Goal: Information Seeking & Learning: Find specific fact

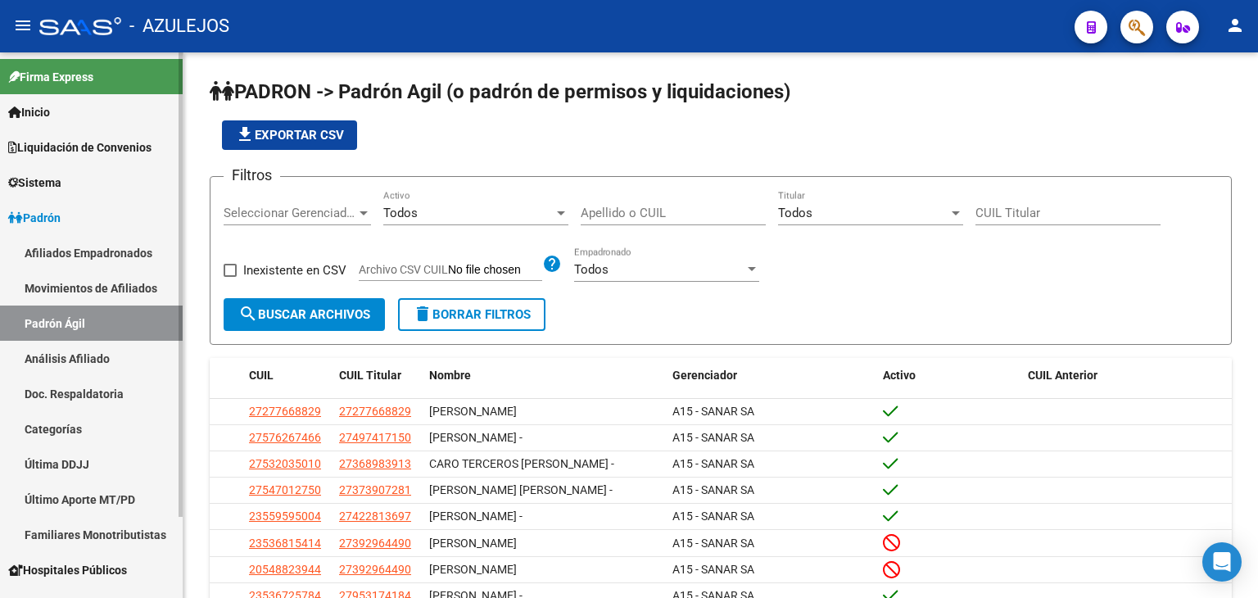
click at [69, 363] on link "Análisis Afiliado" at bounding box center [91, 358] width 183 height 35
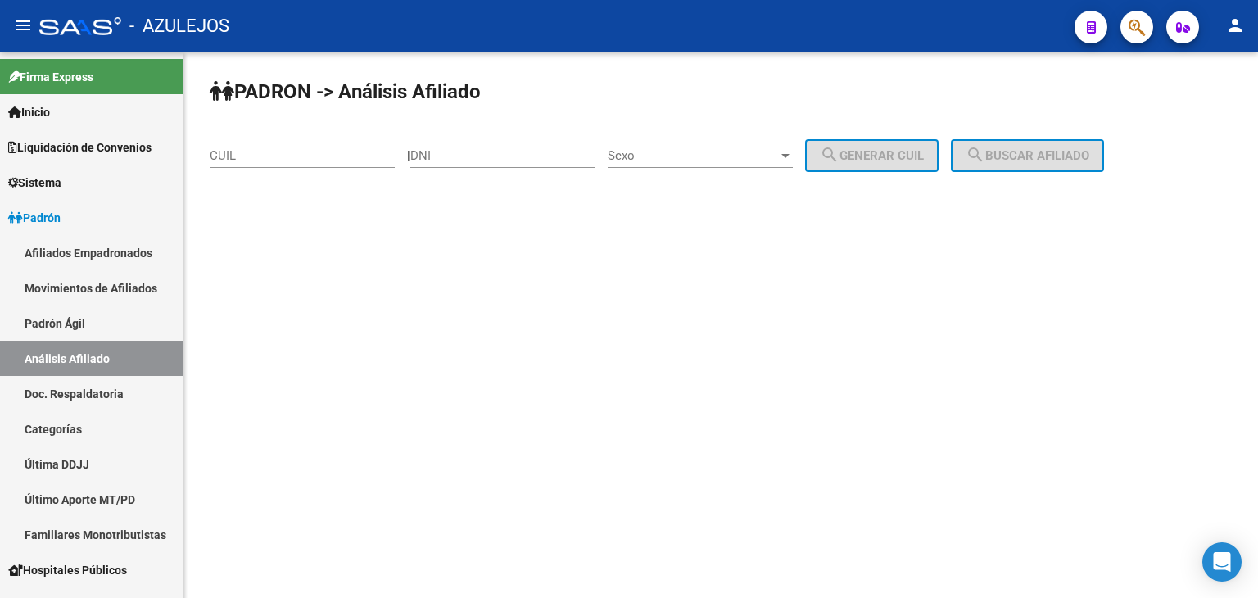
click at [265, 148] on input "CUIL" at bounding box center [302, 155] width 185 height 15
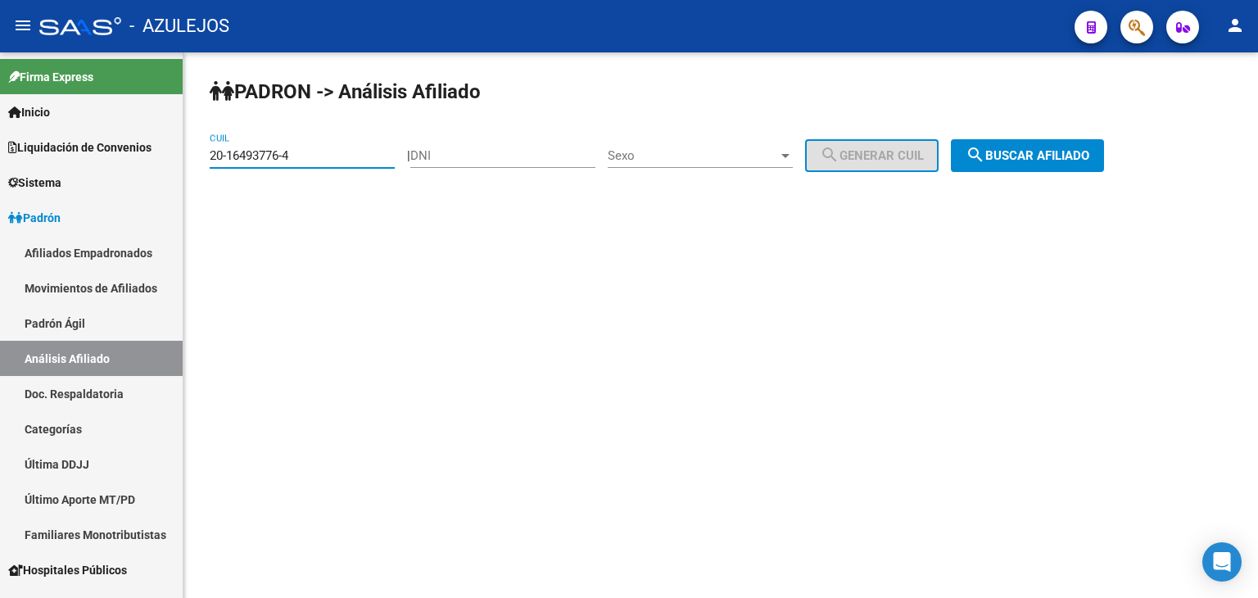
type input "20-16493776-4"
click at [1014, 155] on span "search Buscar afiliado" at bounding box center [1027, 155] width 124 height 15
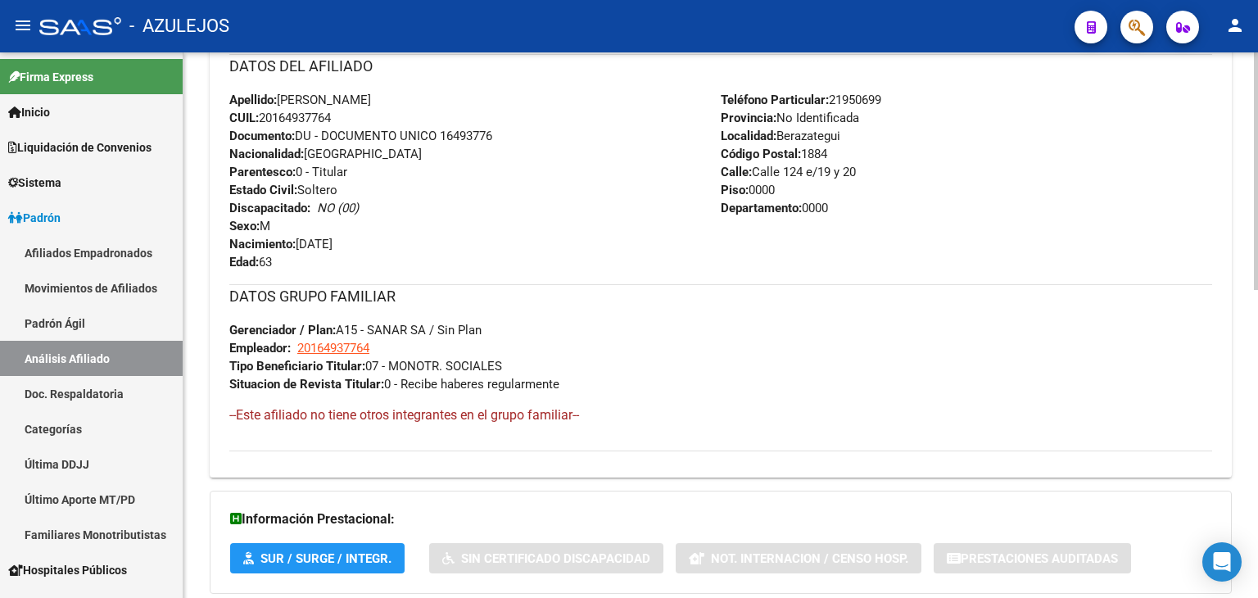
scroll to position [708, 0]
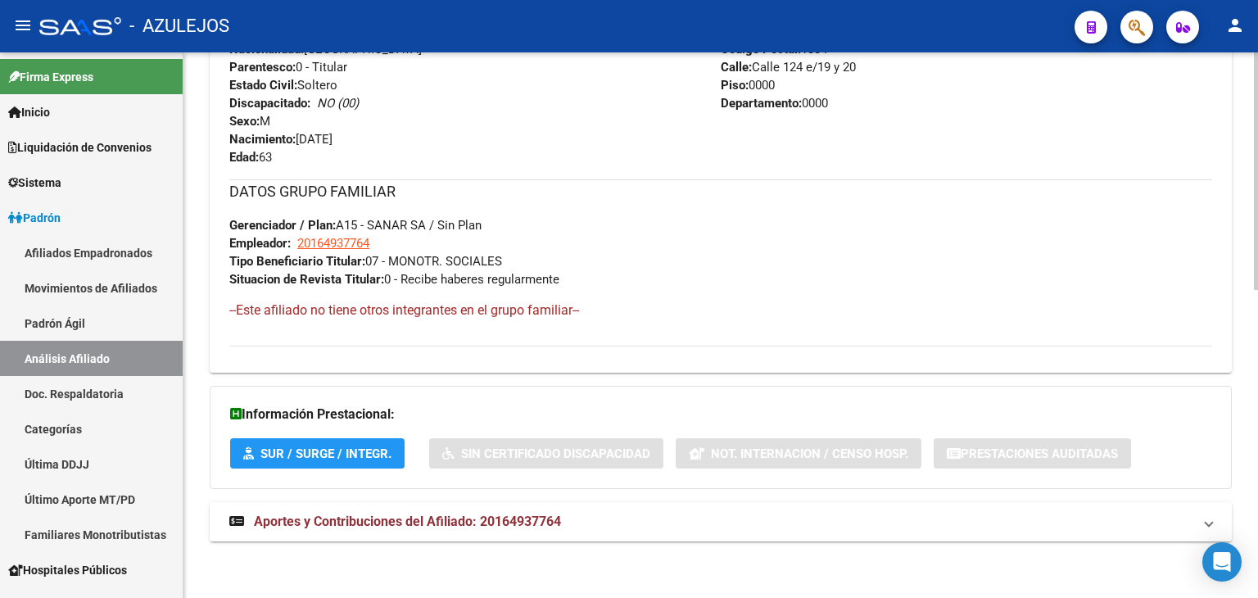
click at [419, 515] on span "Aportes y Contribuciones del Afiliado: 20164937764" at bounding box center [407, 521] width 307 height 16
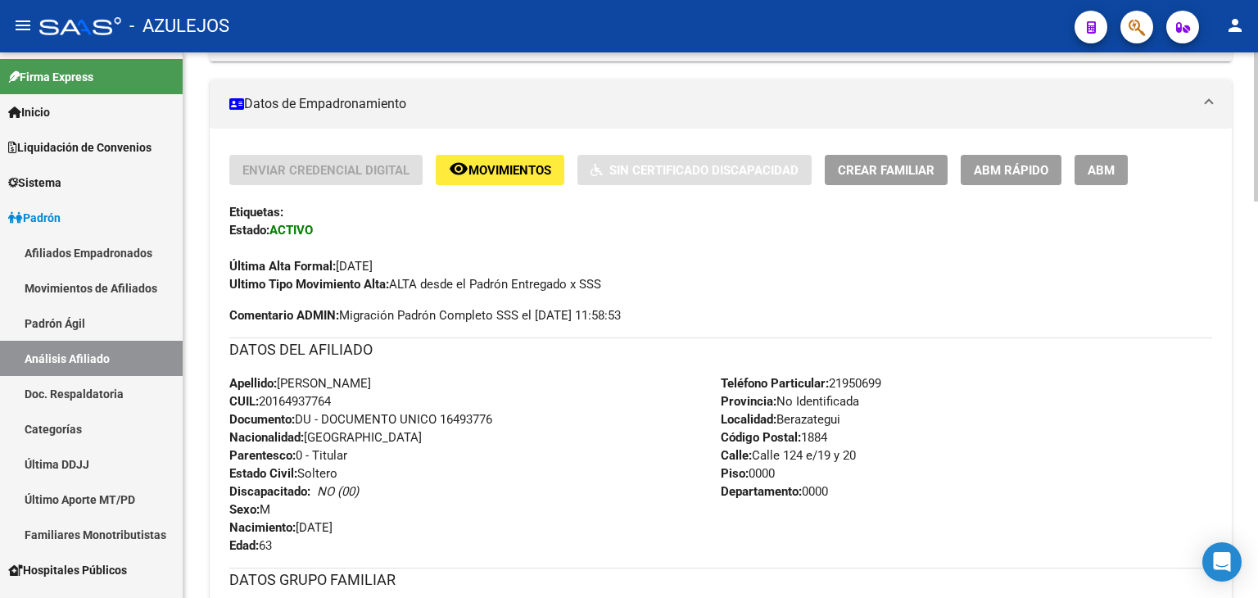
scroll to position [299, 0]
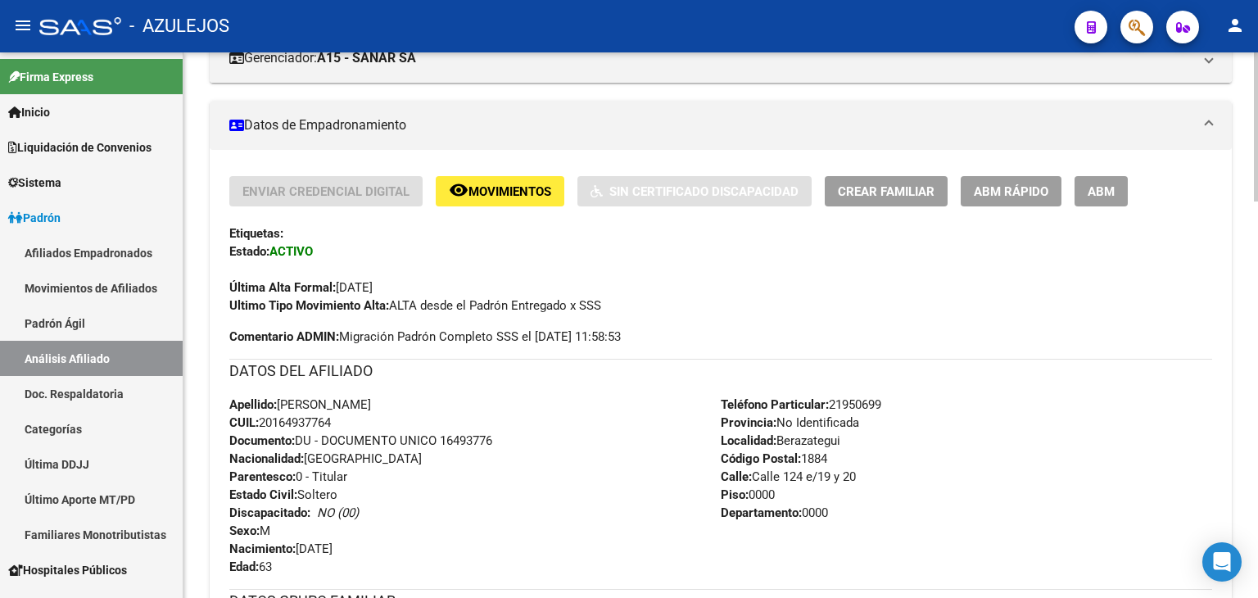
drag, startPoint x: 264, startPoint y: 414, endPoint x: 339, endPoint y: 421, distance: 74.9
click at [339, 421] on div "Apellido: [PERSON_NAME]: 20164937764 Documento: DU - DOCUMENTO UNICO 16493776 N…" at bounding box center [474, 485] width 491 height 180
copy span "20164937764"
drag, startPoint x: 281, startPoint y: 397, endPoint x: 442, endPoint y: 403, distance: 161.4
click at [442, 403] on div "Apellido: [PERSON_NAME]: 20164937764 Documento: DU - DOCUMENTO UNICO 16493776 N…" at bounding box center [474, 485] width 491 height 180
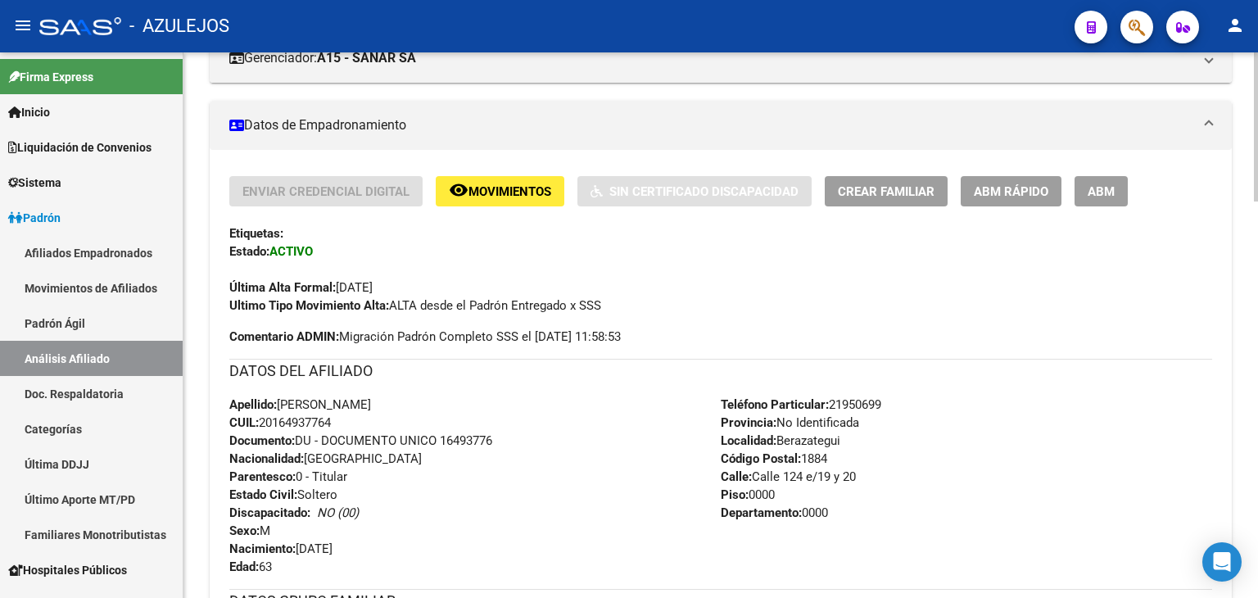
copy span "[PERSON_NAME]"
drag, startPoint x: 230, startPoint y: 399, endPoint x: 379, endPoint y: 421, distance: 150.7
click at [379, 421] on div "Apellido: [PERSON_NAME]: 20164937764 Documento: DU - DOCUMENTO UNICO 16493776 N…" at bounding box center [474, 485] width 491 height 180
copy div "Apellido: [PERSON_NAME]: 20164937764"
